Goal: Information Seeking & Learning: Learn about a topic

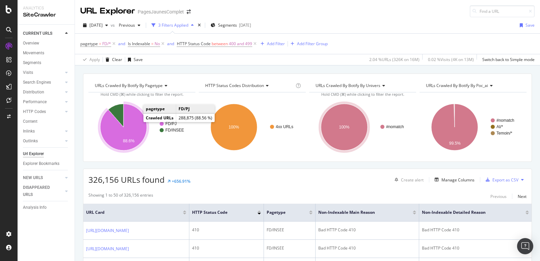
click at [131, 118] on icon "A chart." at bounding box center [123, 127] width 47 height 47
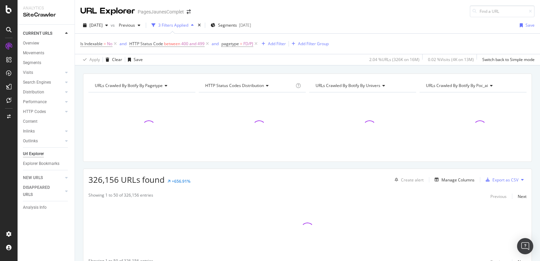
scroll to position [31, 0]
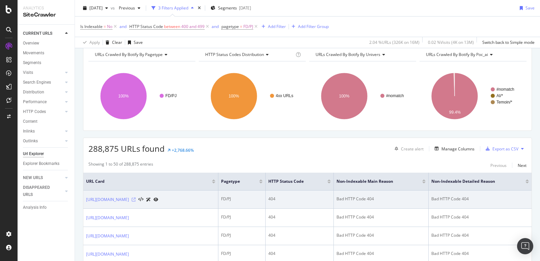
click at [136, 198] on icon at bounding box center [134, 200] width 4 height 4
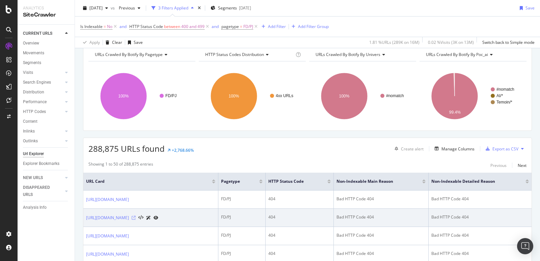
click at [136, 216] on icon at bounding box center [134, 218] width 4 height 4
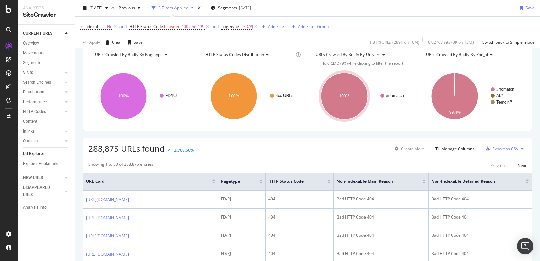
scroll to position [254, 0]
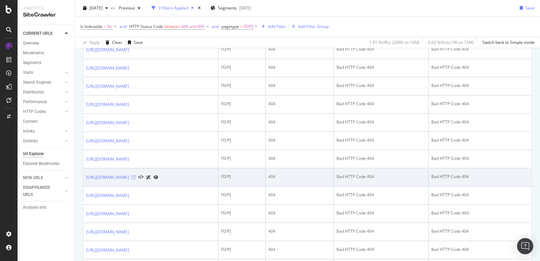
click at [136, 175] on icon at bounding box center [134, 177] width 4 height 4
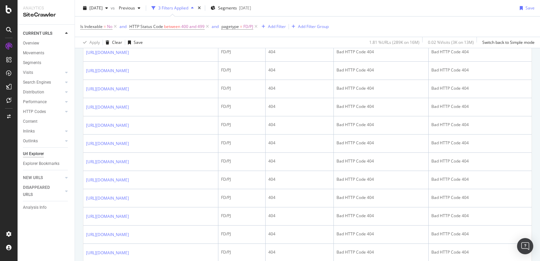
scroll to position [901, 0]
